Goal: Task Accomplishment & Management: Use online tool/utility

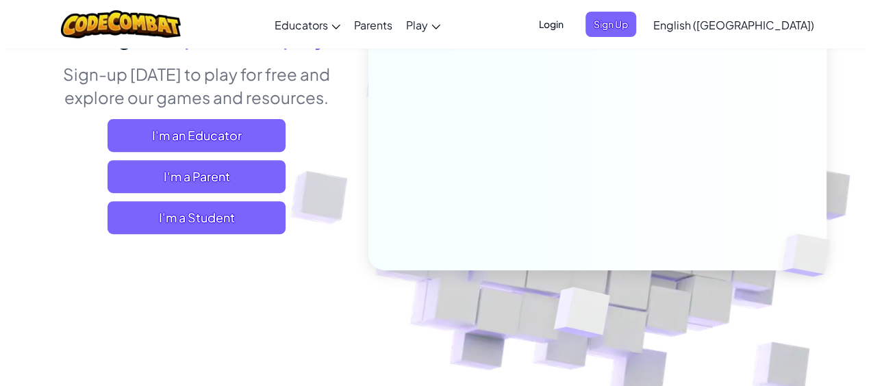
scroll to position [105, 0]
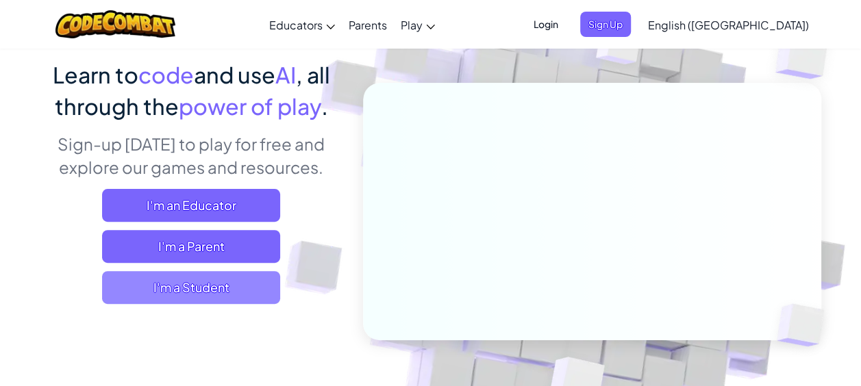
click at [162, 292] on span "I'm a Student" at bounding box center [191, 287] width 178 height 33
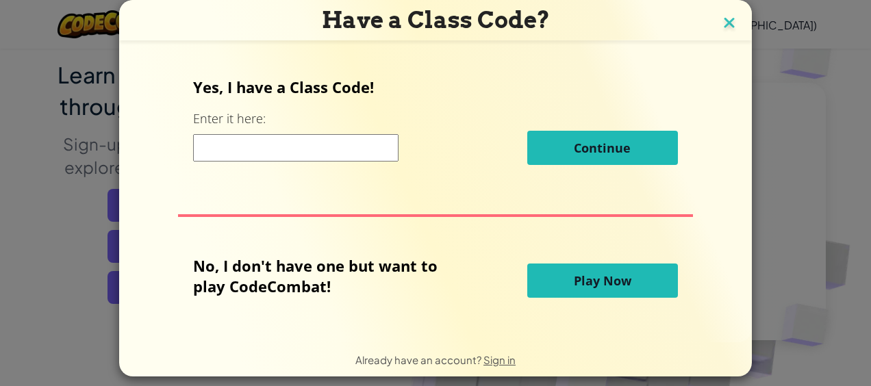
click at [727, 26] on img at bounding box center [730, 24] width 18 height 21
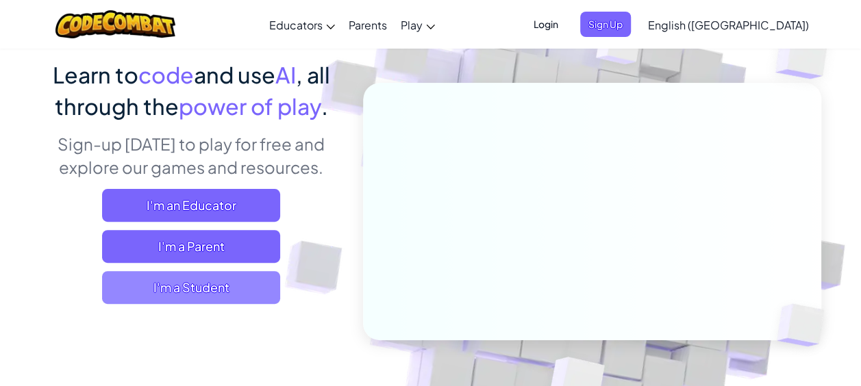
click at [197, 297] on span "I'm a Student" at bounding box center [191, 287] width 178 height 33
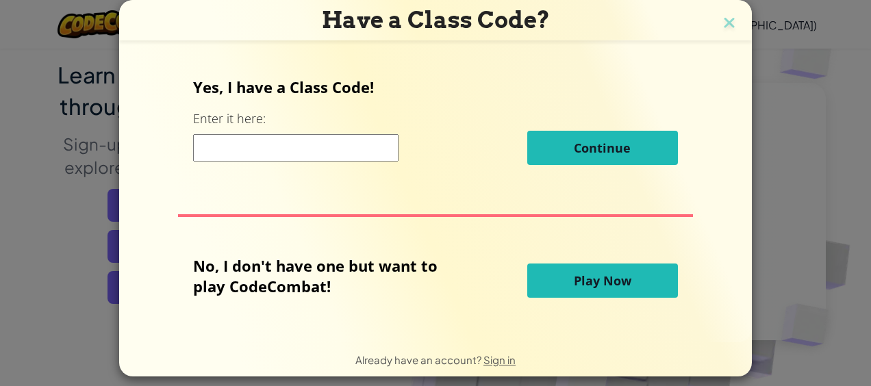
click at [549, 288] on button "Play Now" at bounding box center [602, 281] width 151 height 34
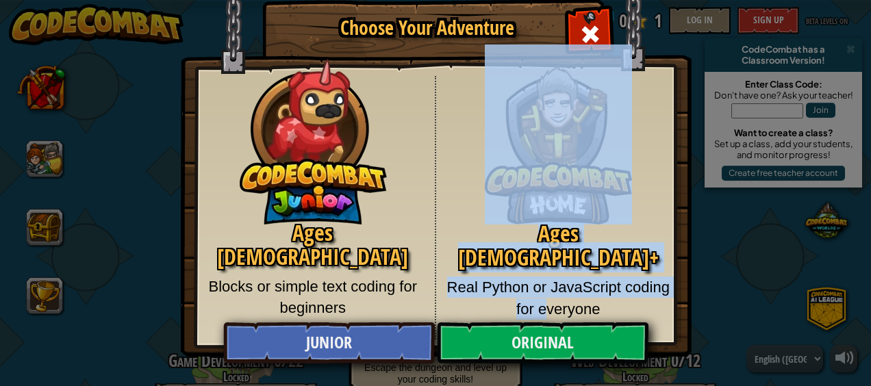
drag, startPoint x: 549, startPoint y: 288, endPoint x: 595, endPoint y: 47, distance: 245.4
click at [595, 76] on div "Ages 8+ Real Python or JavaScript coding for everyone" at bounding box center [558, 208] width 245 height 264
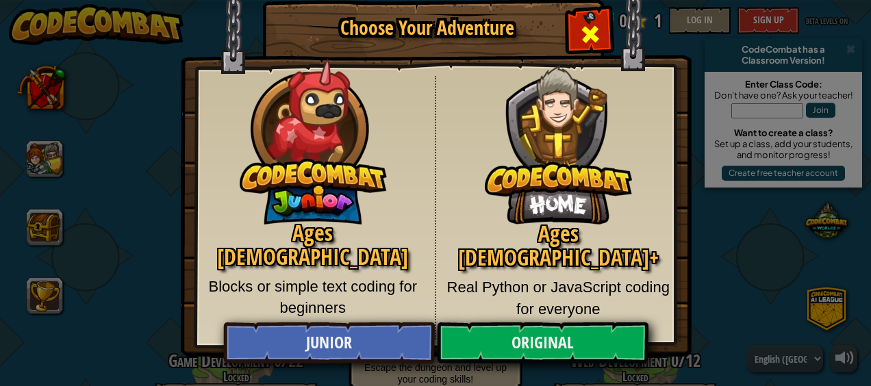
drag, startPoint x: 595, startPoint y: 47, endPoint x: 589, endPoint y: 34, distance: 13.8
click at [589, 34] on span "Close modal" at bounding box center [590, 34] width 22 height 22
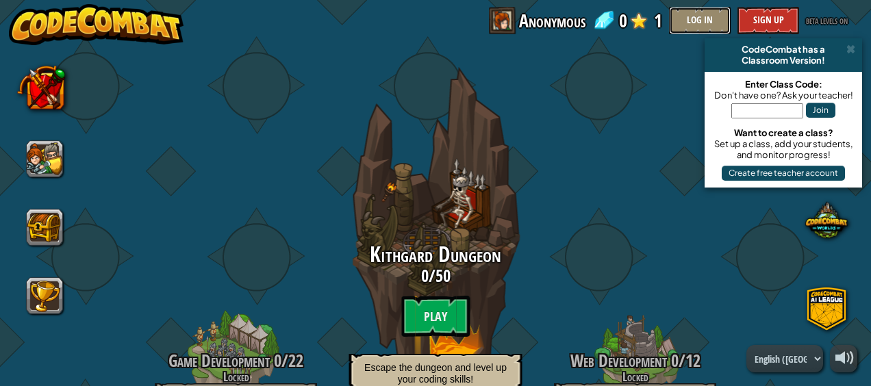
click at [714, 27] on button "Log In" at bounding box center [700, 20] width 62 height 27
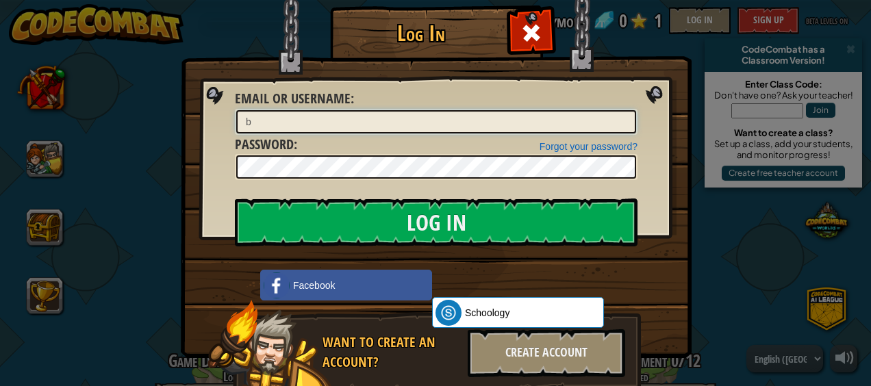
type input "babymacc/babyshaq"
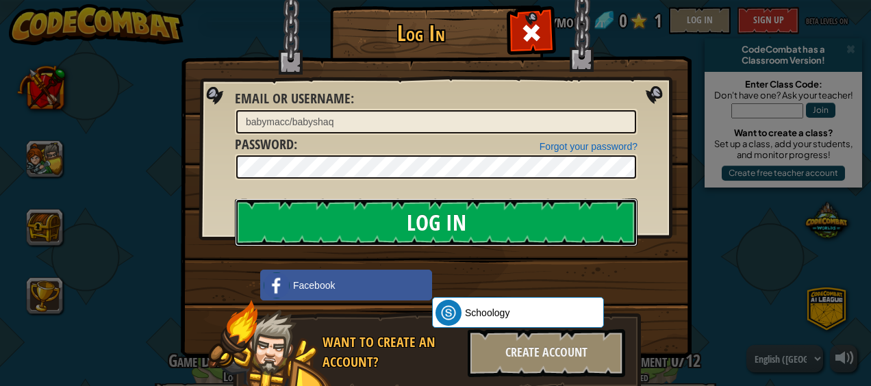
click at [473, 208] on input "Log In" at bounding box center [436, 223] width 403 height 48
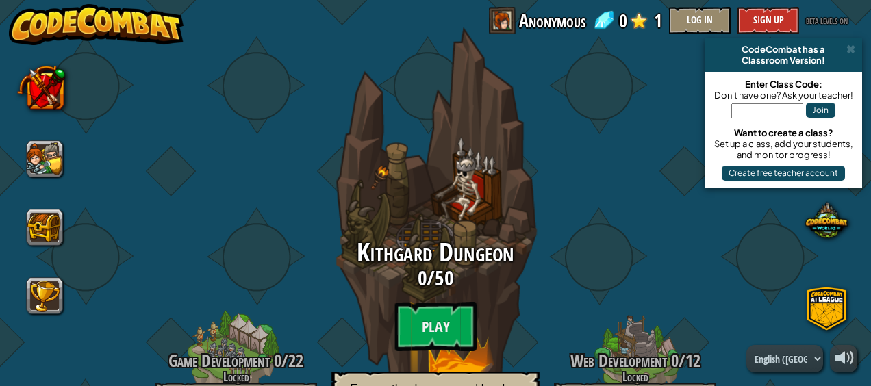
click at [518, 121] on div "Kithgard Dungeon 0 / 50 Play Escape the dungeon and level up your coding skills!" at bounding box center [435, 265] width 260 height 521
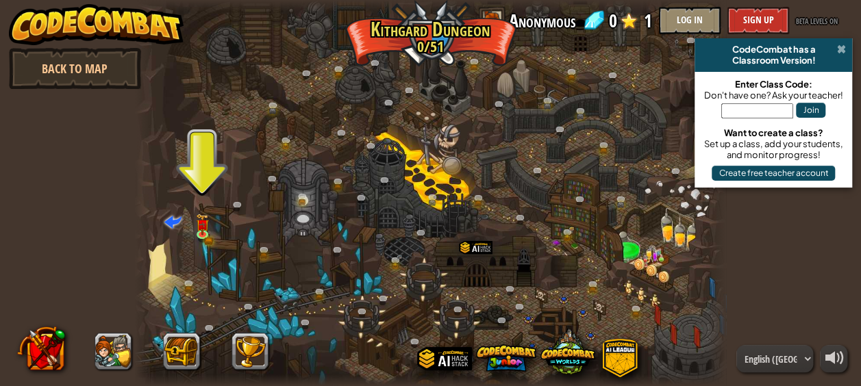
click at [840, 49] on span at bounding box center [840, 49] width 9 height 11
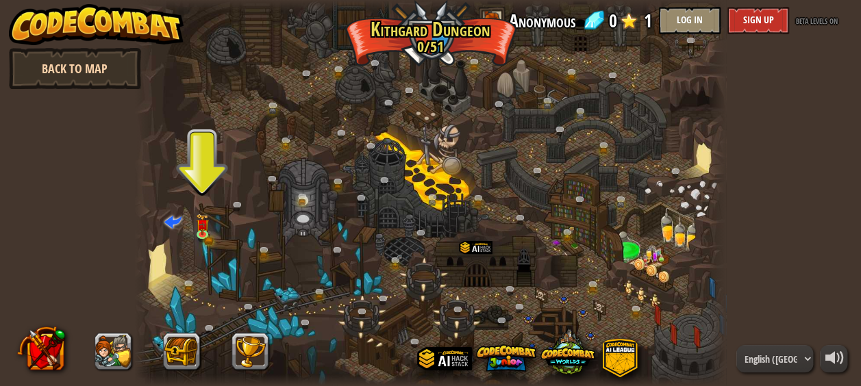
click at [102, 66] on link "Back to Map" at bounding box center [75, 68] width 132 height 41
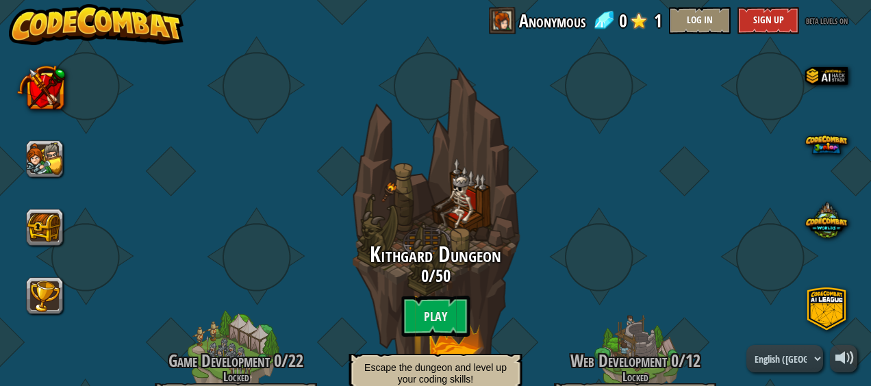
click at [519, 25] on span "Anonymous" at bounding box center [552, 20] width 66 height 27
click at [710, 29] on button "Log In" at bounding box center [700, 20] width 62 height 27
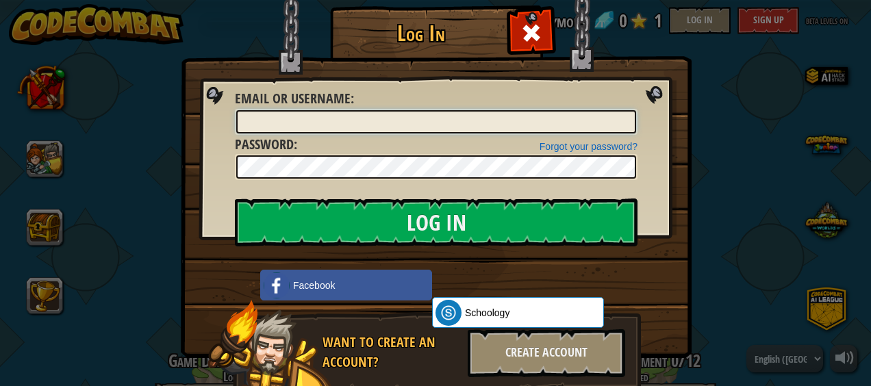
click at [421, 125] on input "Email or Username :" at bounding box center [436, 121] width 400 height 23
type input "babymacc/babyshaq"
click at [114, 378] on div "Log In Unknown Error Email or Username : babymacc/babyshaq Forgot your password…" at bounding box center [435, 193] width 871 height 386
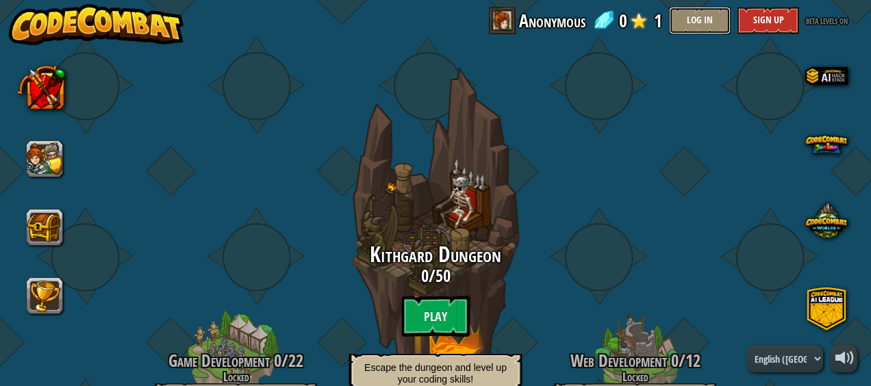
click at [690, 19] on button "Log In" at bounding box center [700, 20] width 62 height 27
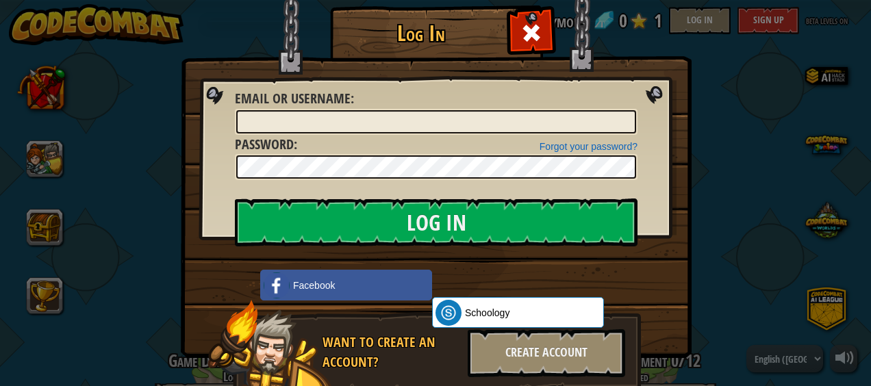
click at [221, 245] on img at bounding box center [436, 159] width 511 height 399
click at [470, 111] on input "Email or Username :" at bounding box center [436, 121] width 400 height 23
type input "babymacc/babyshaq"
